Goal: Check status: Check status

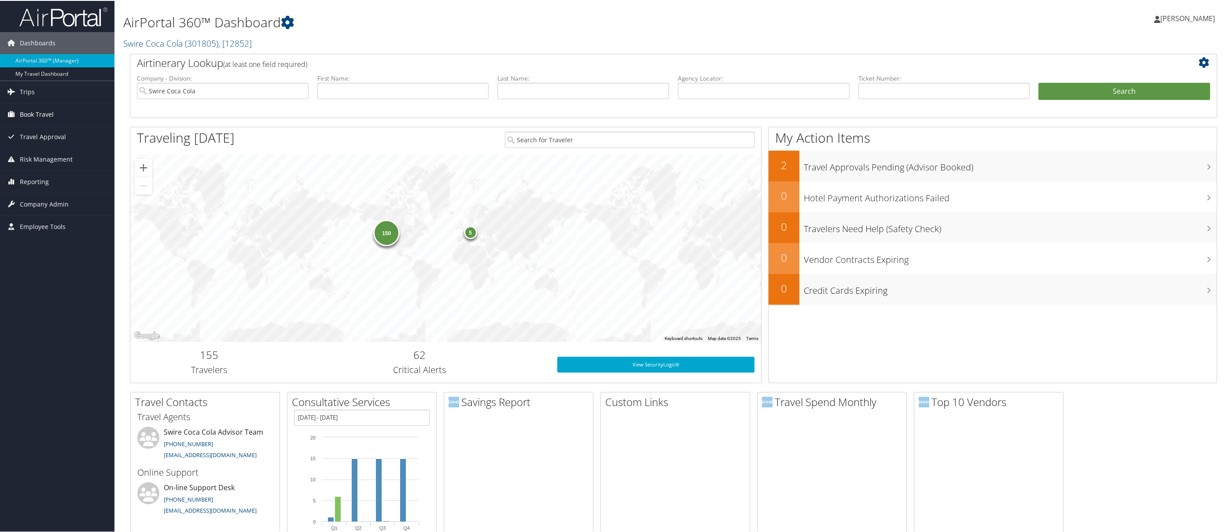
click at [33, 115] on span "Book Travel" at bounding box center [37, 114] width 34 height 22
click at [28, 95] on span "Trips" at bounding box center [27, 91] width 15 height 22
click at [31, 125] on link "Current/Future Trips" at bounding box center [57, 121] width 114 height 13
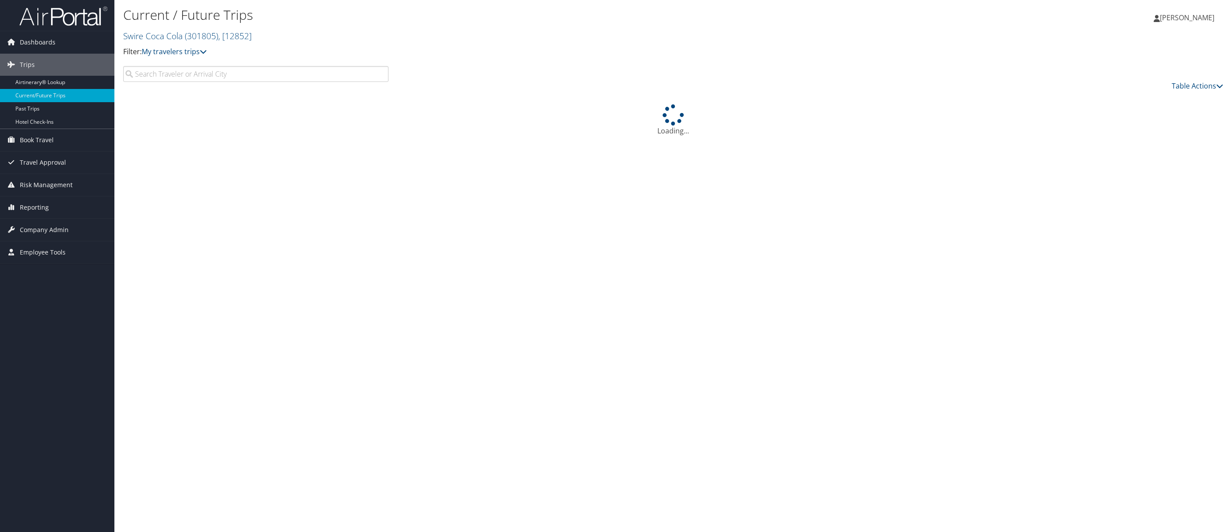
click at [235, 74] on input "search" at bounding box center [255, 74] width 265 height 16
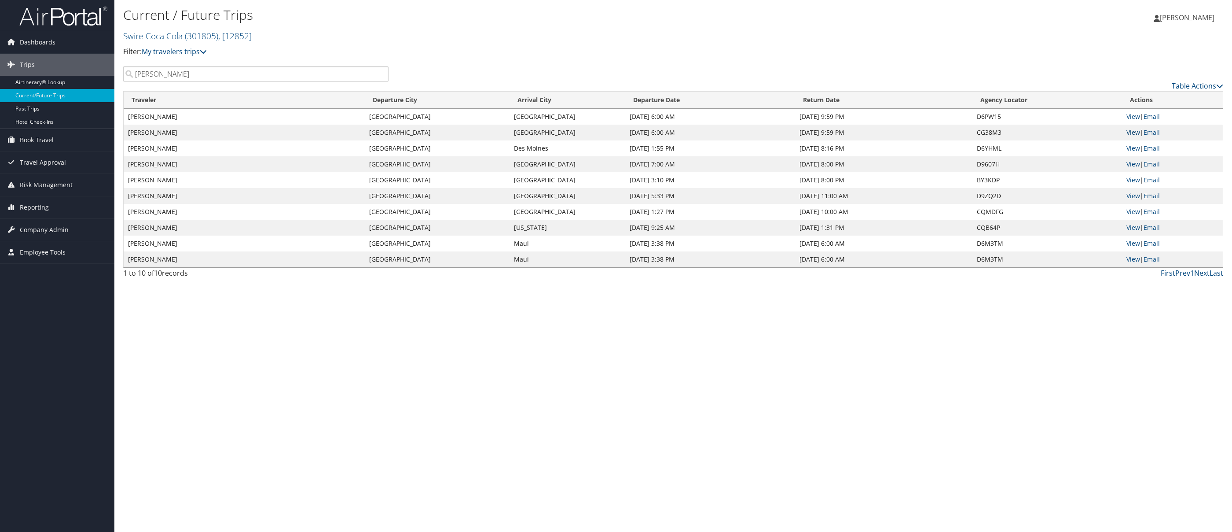
click at [1129, 132] on link "View" at bounding box center [1134, 132] width 14 height 8
drag, startPoint x: 176, startPoint y: 73, endPoint x: -179, endPoint y: 69, distance: 354.3
click at [0, 69] on html "Menu Dashboards ► AirPortal 360™ (Manager) My Travel Dashboard Trips ► Airtiner…" at bounding box center [616, 266] width 1232 height 532
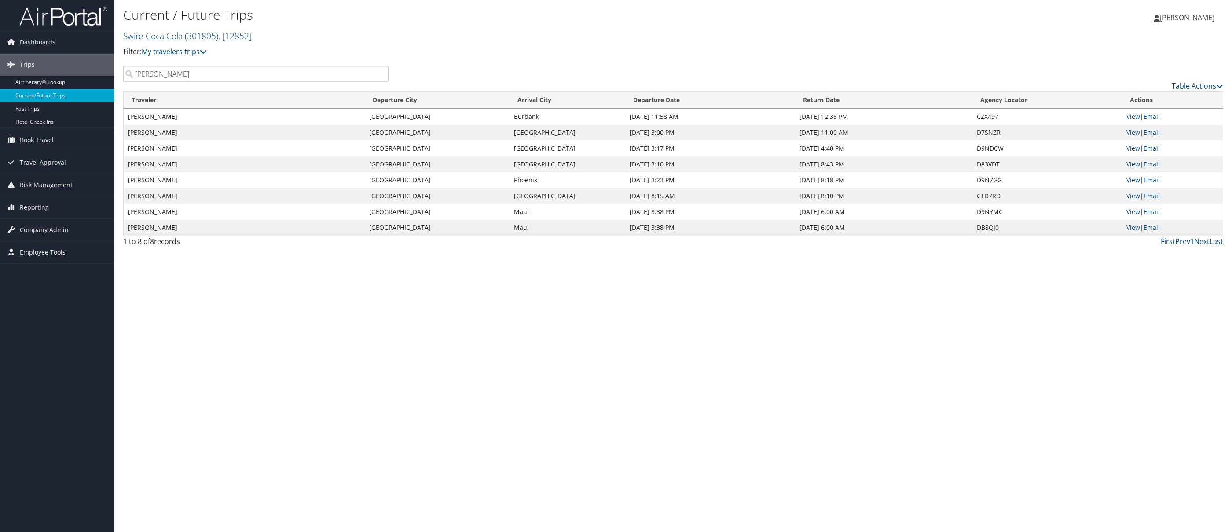
click at [1133, 198] on link "View" at bounding box center [1134, 195] width 14 height 8
drag, startPoint x: 173, startPoint y: 76, endPoint x: -283, endPoint y: 45, distance: 456.9
click at [0, 45] on html "Menu Dashboards ► AirPortal 360™ (Manager) My Travel Dashboard Trips ► Airtiner…" at bounding box center [616, 266] width 1232 height 532
type input "bellio"
click at [1132, 132] on link "View" at bounding box center [1134, 132] width 14 height 8
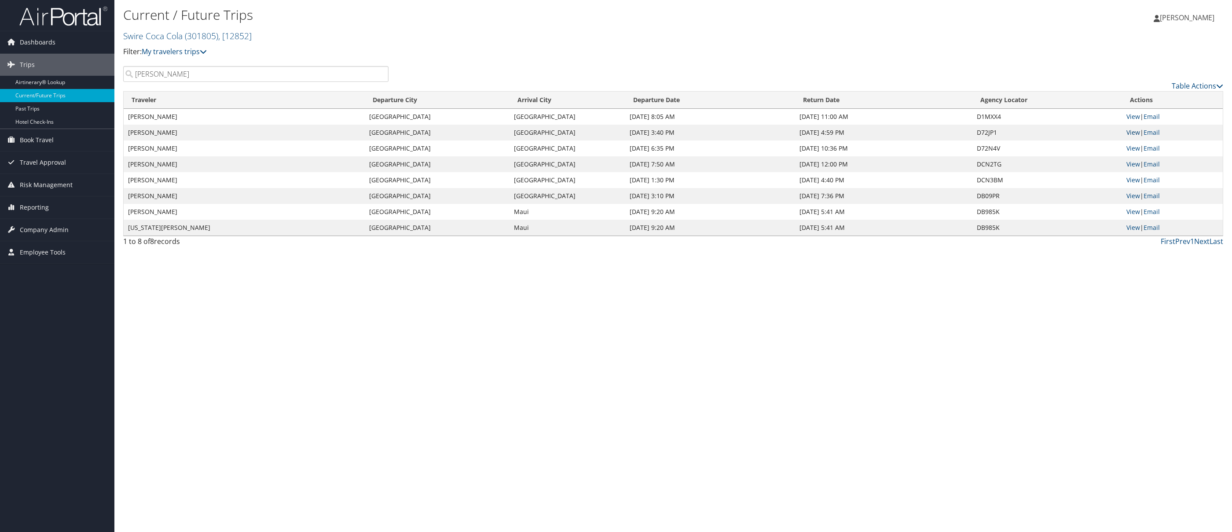
click at [1134, 134] on link "View" at bounding box center [1134, 132] width 14 height 8
click at [1138, 150] on link "View" at bounding box center [1134, 148] width 14 height 8
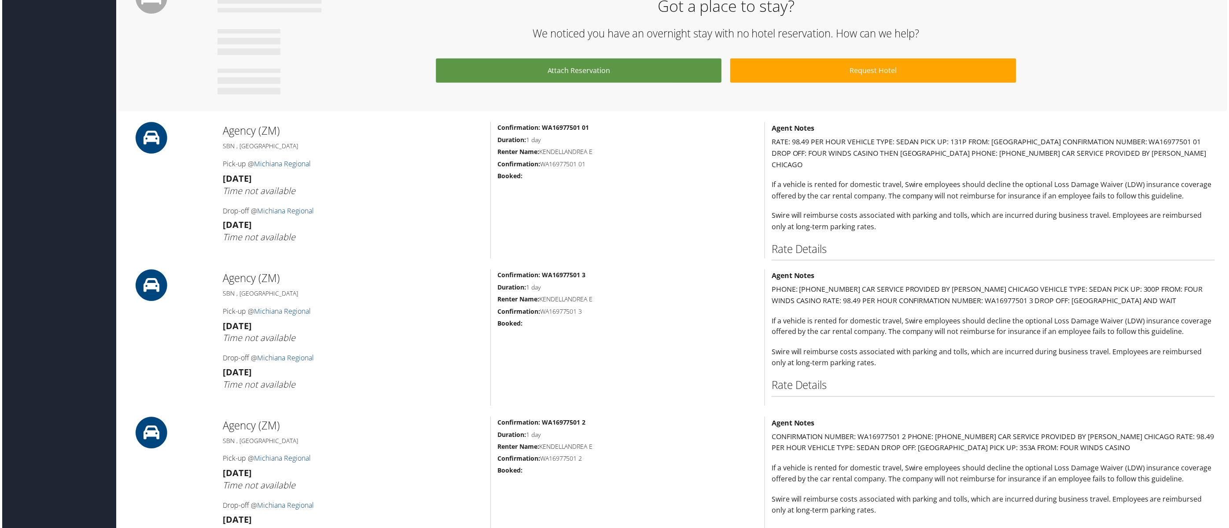
scroll to position [646, 0]
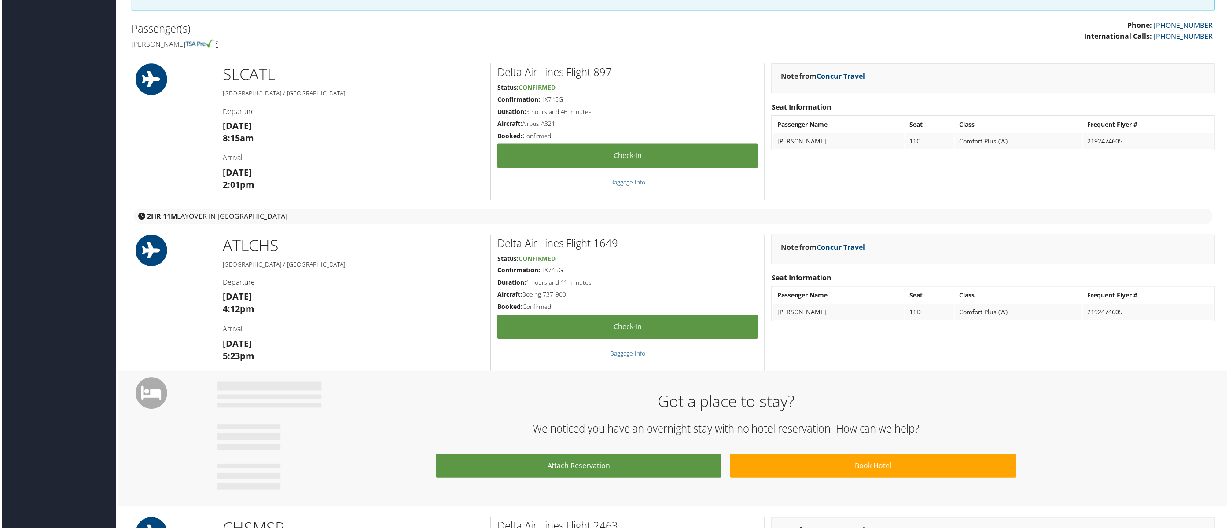
scroll to position [173, 0]
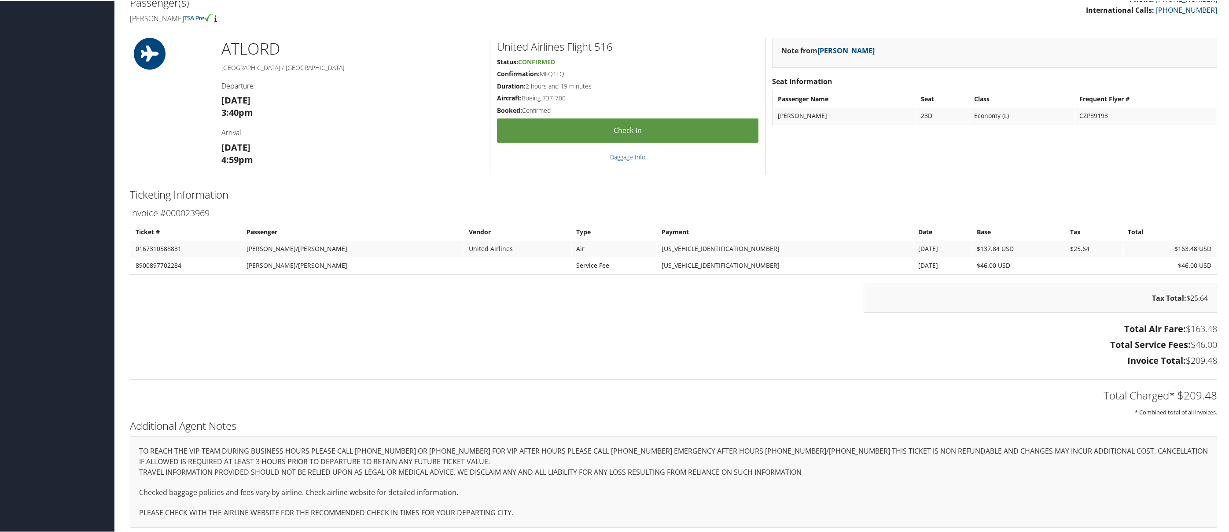
scroll to position [104, 0]
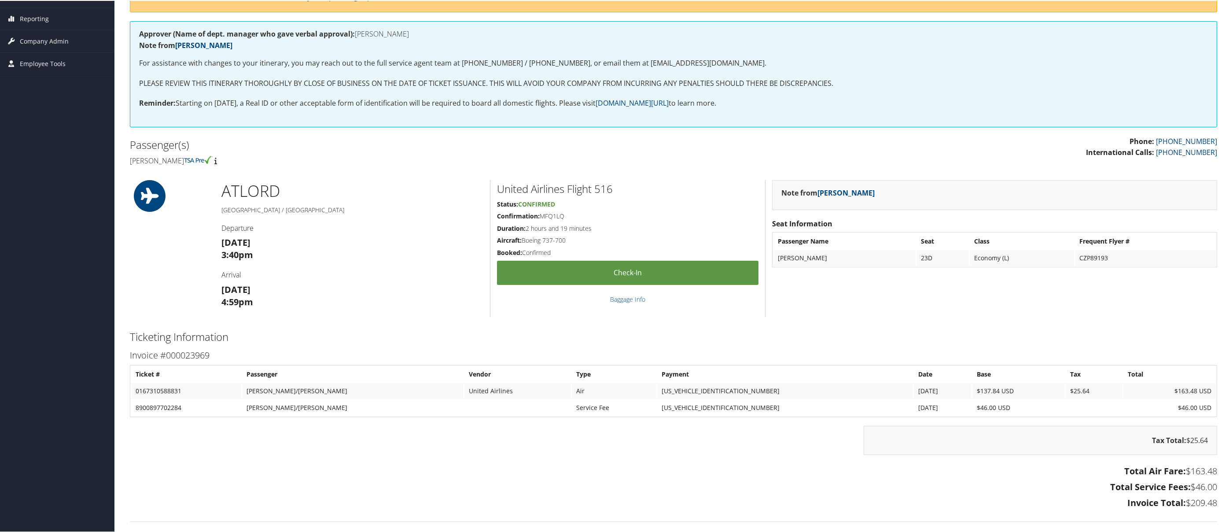
scroll to position [138, 0]
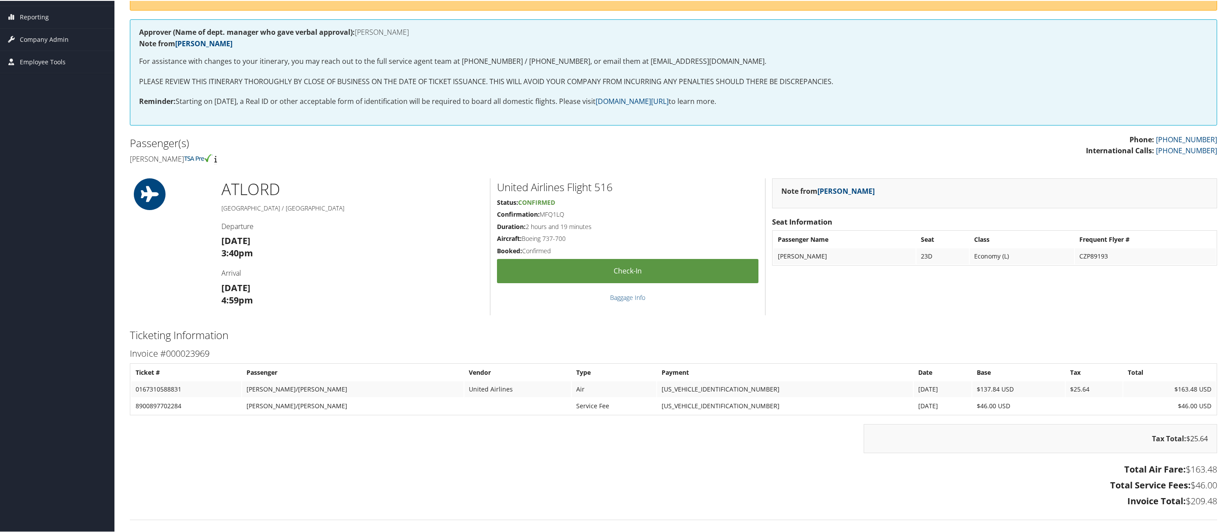
drag, startPoint x: 541, startPoint y: 215, endPoint x: 558, endPoint y: 215, distance: 17.2
click at [563, 214] on h5 "Confirmation: MFQ1LQ" at bounding box center [627, 213] width 261 height 9
copy h5 "MFQ1LQ"
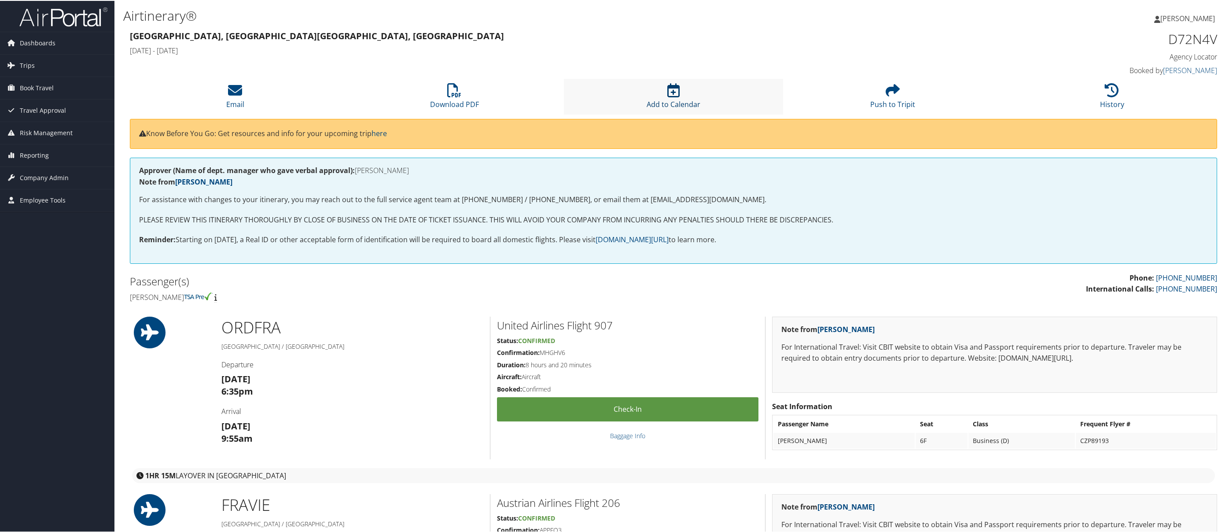
click at [670, 92] on icon at bounding box center [673, 89] width 12 height 14
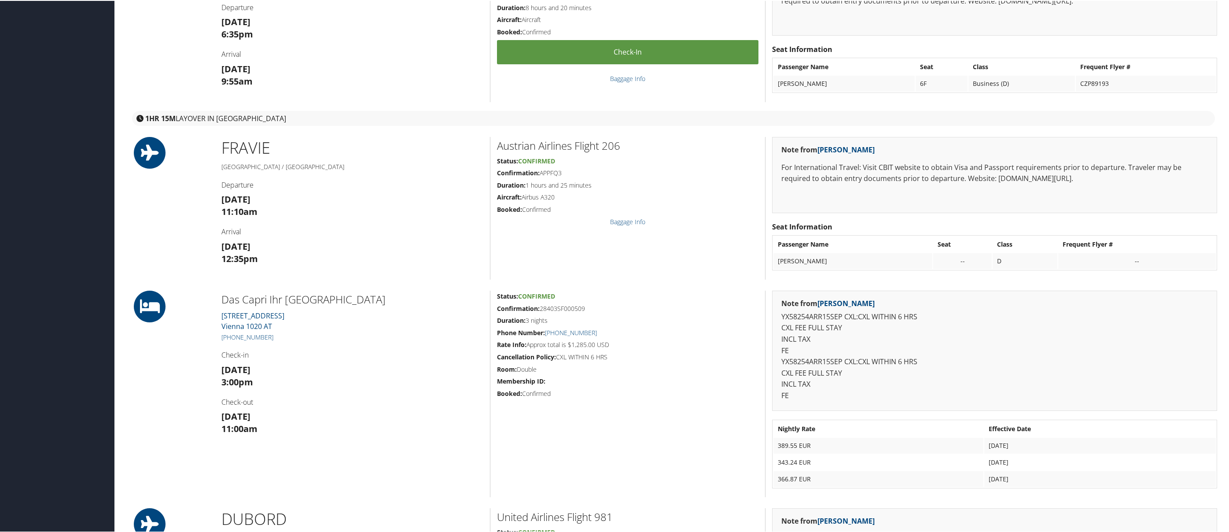
scroll to position [183, 0]
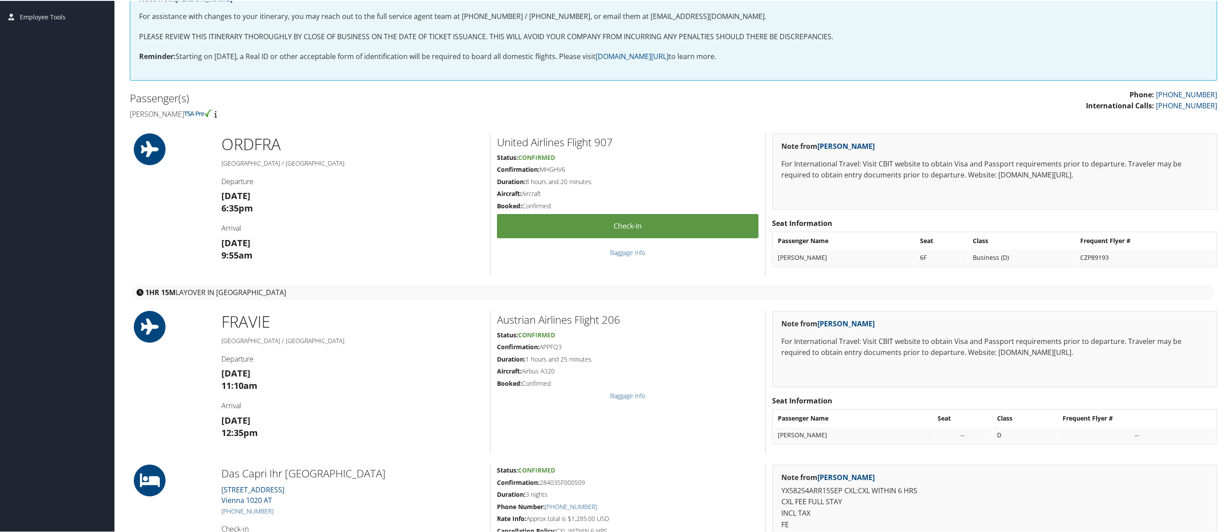
click at [541, 170] on h5 "Confirmation: MHGHV6" at bounding box center [627, 168] width 261 height 9
drag, startPoint x: 542, startPoint y: 169, endPoint x: 559, endPoint y: 168, distance: 17.6
click at [567, 170] on h5 "Confirmation: MHGHV6" at bounding box center [627, 168] width 261 height 9
copy h5 "MHGHV6"
